Goal: Task Accomplishment & Management: Manage account settings

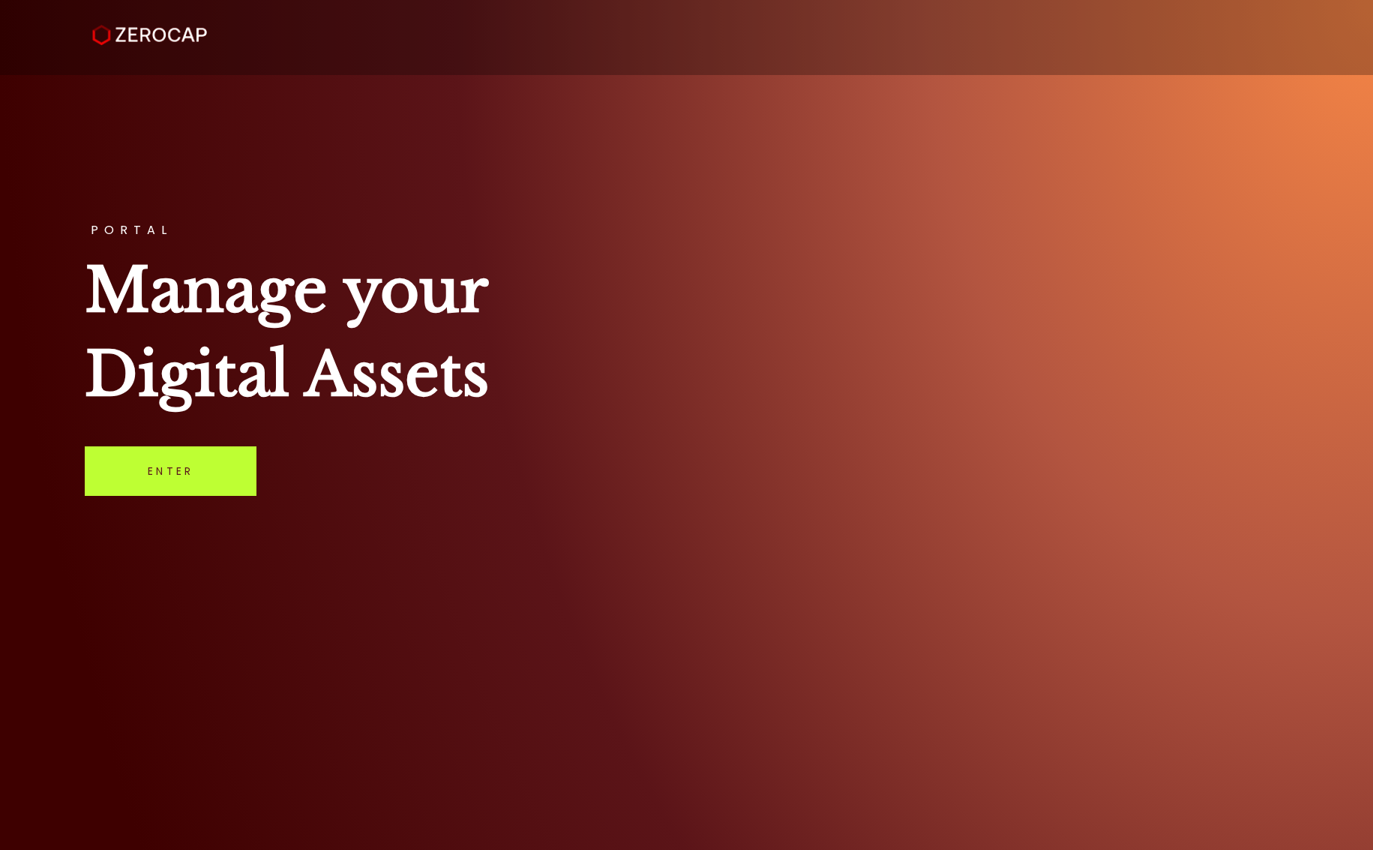
click at [159, 465] on link "Enter" at bounding box center [171, 471] width 172 height 50
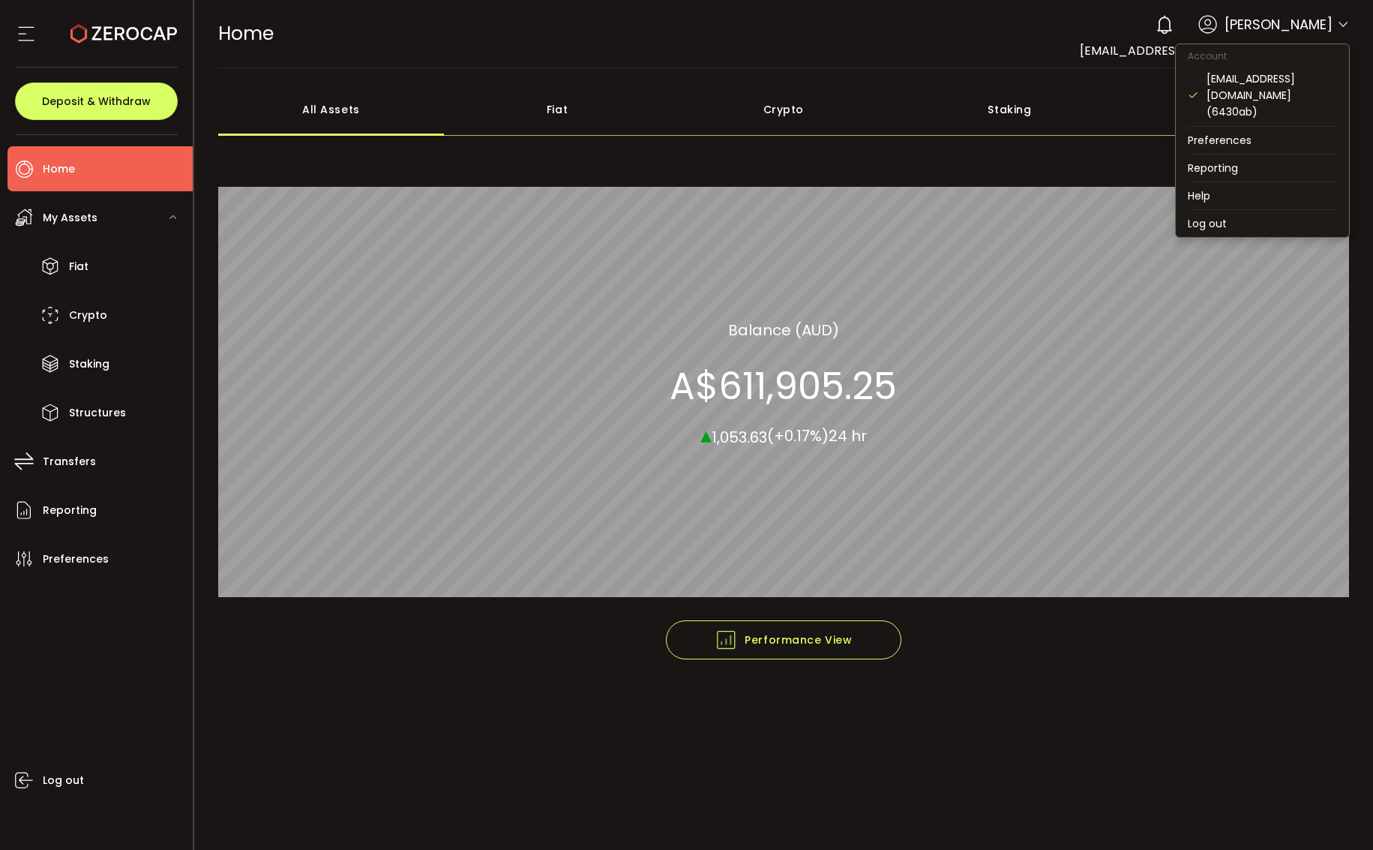
click at [1343, 24] on icon at bounding box center [1343, 25] width 12 height 12
click at [1216, 210] on li "Log out" at bounding box center [1262, 223] width 173 height 27
